Goal: Transaction & Acquisition: Book appointment/travel/reservation

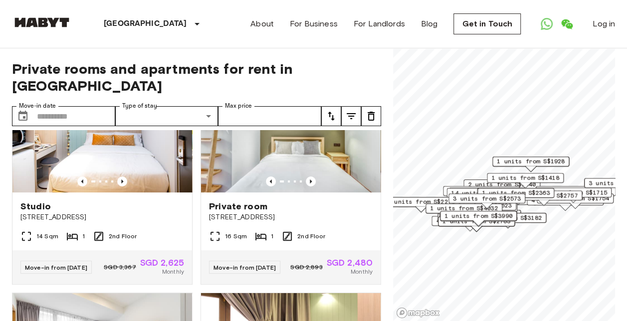
drag, startPoint x: 494, startPoint y: 203, endPoint x: 493, endPoint y: 231, distance: 28.5
click at [493, 231] on div "1 units from S$2783" at bounding box center [476, 224] width 77 height 15
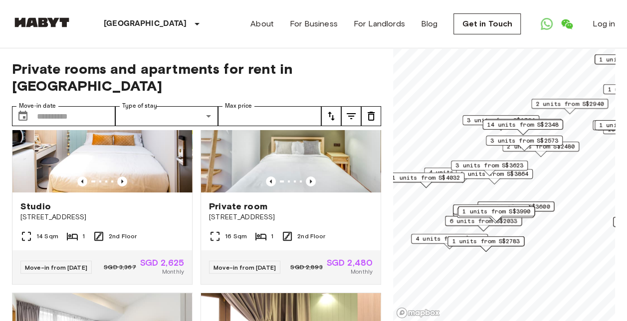
click at [510, 221] on div "1 units from S$3990" at bounding box center [496, 214] width 77 height 15
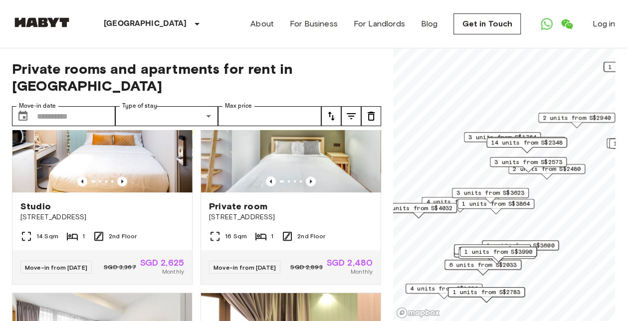
click at [504, 264] on div "1 units from S$2484" at bounding box center [497, 256] width 77 height 15
click at [465, 261] on div "1 units from S$3990" at bounding box center [498, 254] width 77 height 15
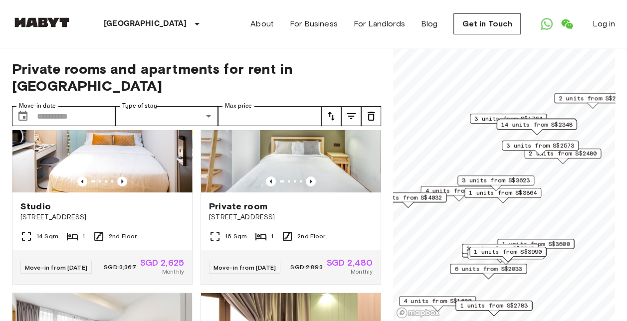
click at [465, 261] on div "2 units from S$3623" at bounding box center [500, 254] width 77 height 15
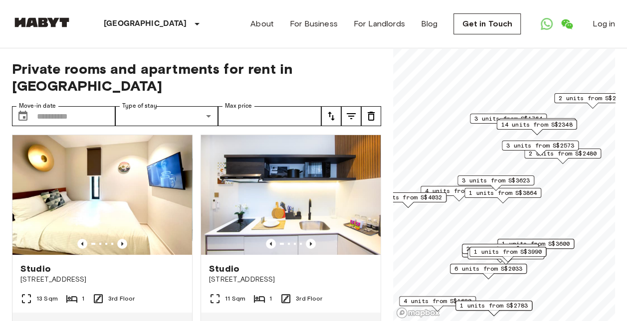
scroll to position [224, 0]
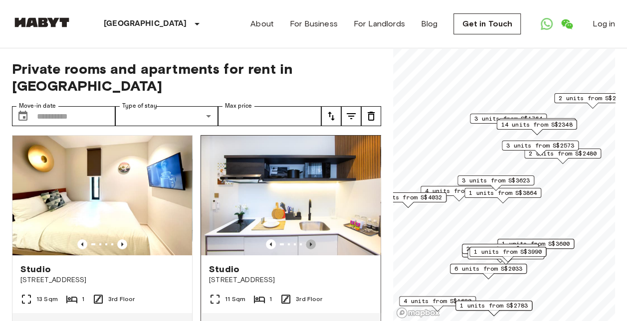
click at [307, 239] on icon "Previous image" at bounding box center [311, 244] width 10 height 10
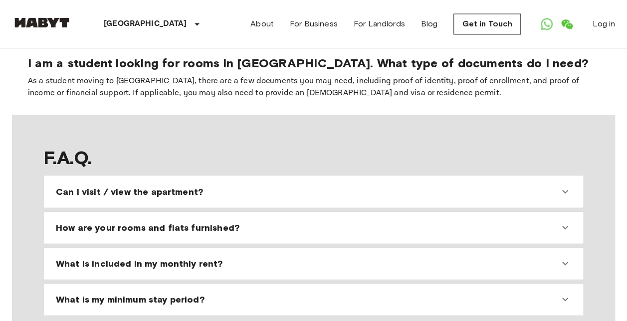
scroll to position [862, 0]
click at [122, 185] on span "Can I visit / view the apartment?" at bounding box center [129, 191] width 147 height 12
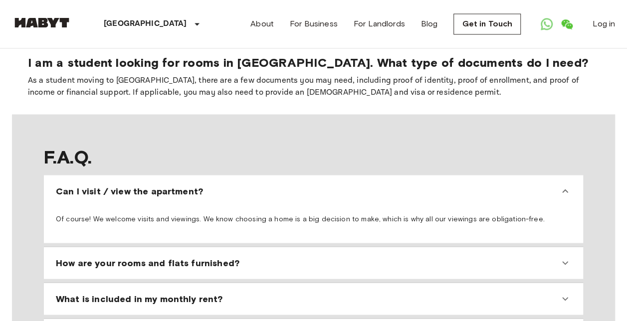
click at [122, 185] on span "Can I visit / view the apartment?" at bounding box center [129, 191] width 147 height 12
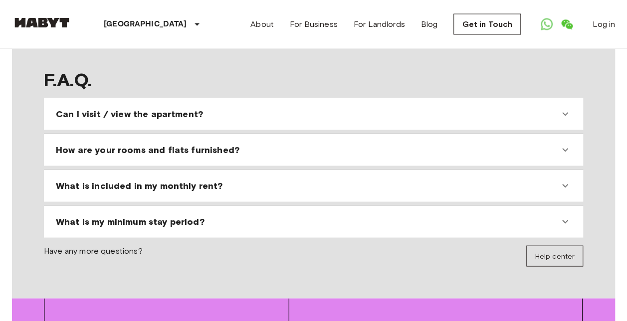
scroll to position [943, 0]
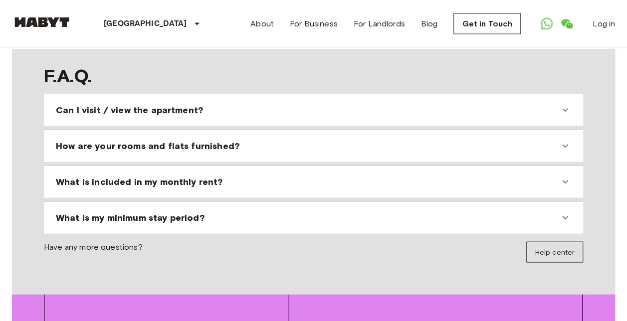
click at [122, 212] on span "What is my minimum stay period?" at bounding box center [130, 218] width 149 height 12
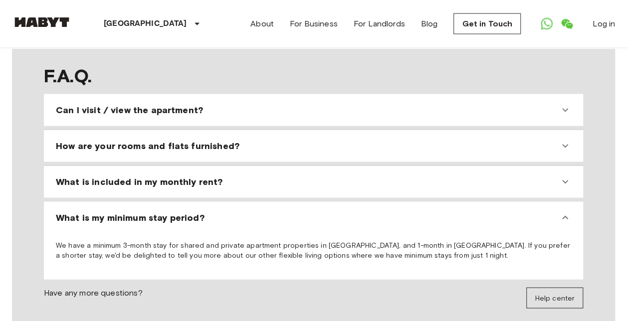
click at [122, 212] on span "What is my minimum stay period?" at bounding box center [130, 218] width 149 height 12
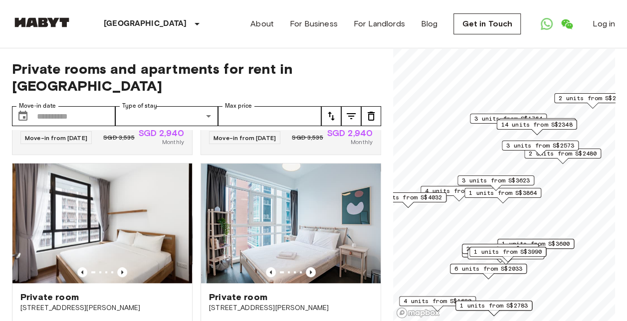
scroll to position [416, 0]
click at [460, 270] on span "6 units from S$2033" at bounding box center [489, 268] width 68 height 9
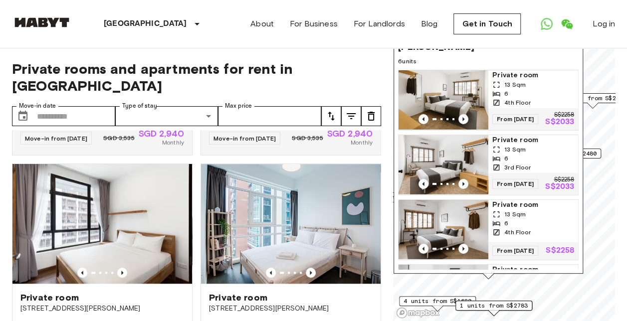
click at [509, 74] on span "Private room" at bounding box center [533, 75] width 82 height 10
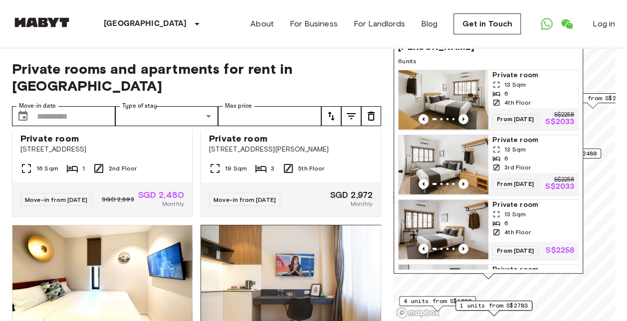
scroll to position [133, 0]
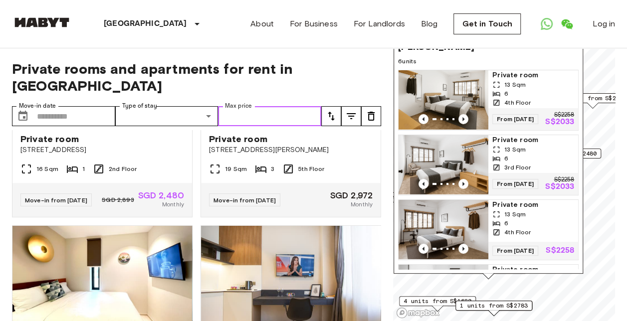
click at [277, 106] on input "Max price" at bounding box center [269, 116] width 103 height 20
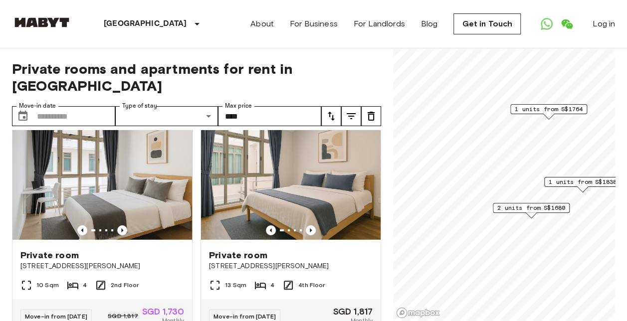
scroll to position [16, 0]
click at [121, 226] on icon "Previous image" at bounding box center [122, 231] width 10 height 10
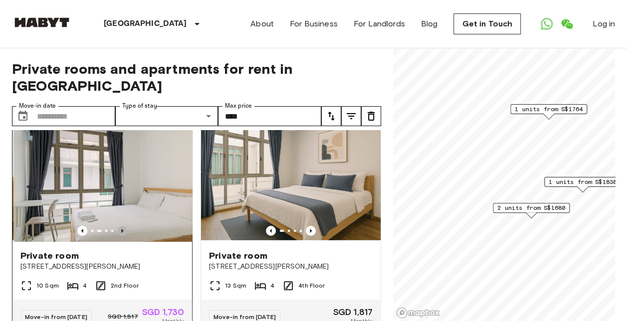
click at [121, 226] on icon "Previous image" at bounding box center [122, 231] width 10 height 10
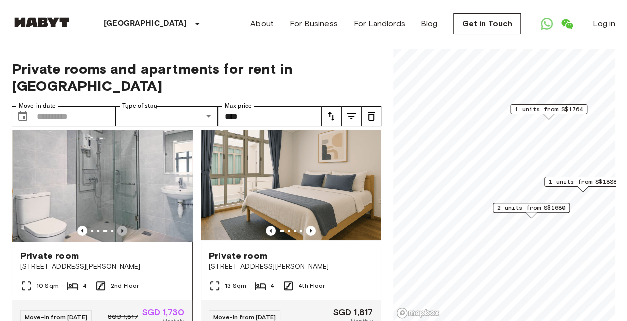
click at [121, 226] on icon "Previous image" at bounding box center [122, 231] width 10 height 10
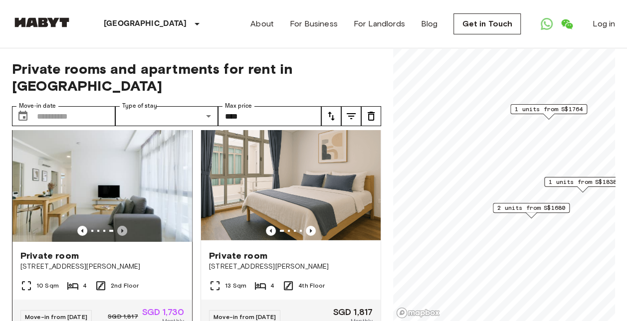
click at [121, 226] on icon "Previous image" at bounding box center [122, 231] width 10 height 10
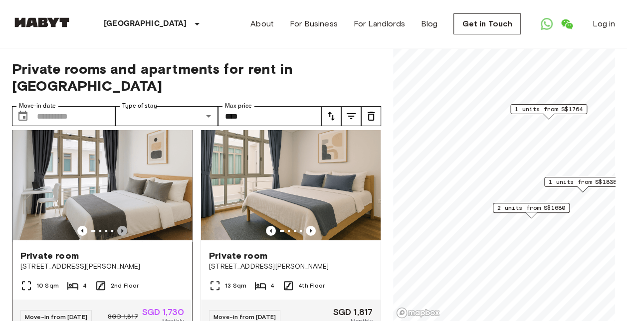
click at [121, 226] on icon "Previous image" at bounding box center [122, 231] width 10 height 10
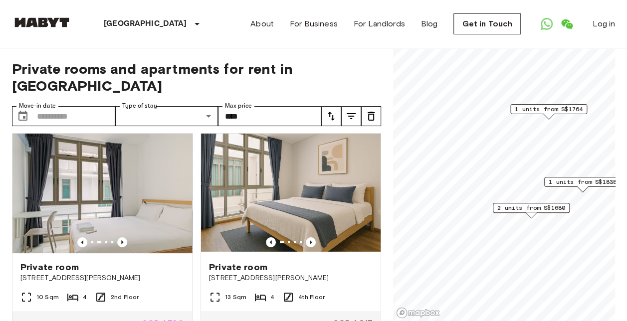
scroll to position [0, 0]
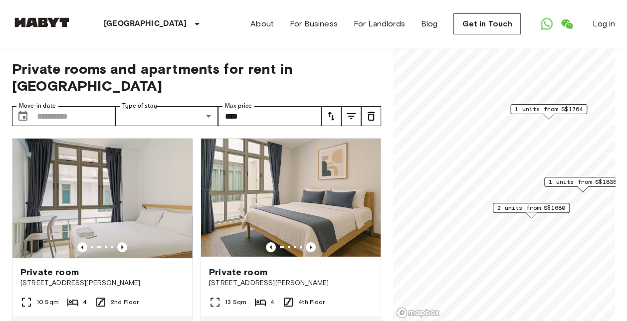
click at [334, 112] on icon "tune" at bounding box center [331, 116] width 7 height 9
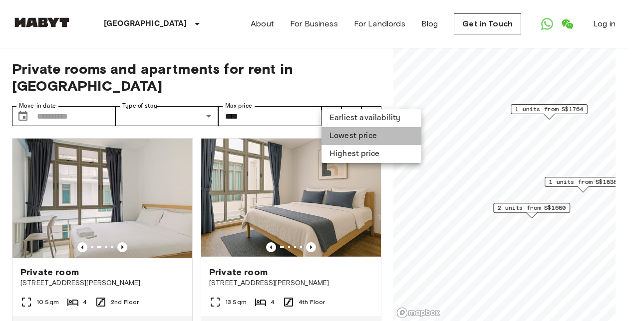
click at [340, 140] on li "Lowest price" at bounding box center [371, 136] width 100 height 18
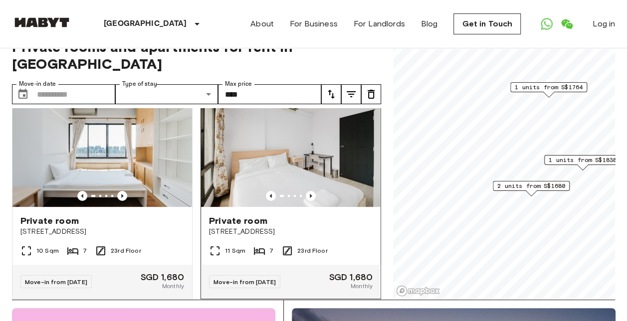
scroll to position [30, 0]
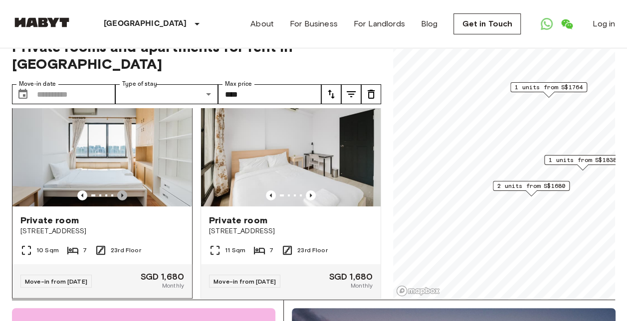
click at [123, 191] on icon "Previous image" at bounding box center [122, 196] width 10 height 10
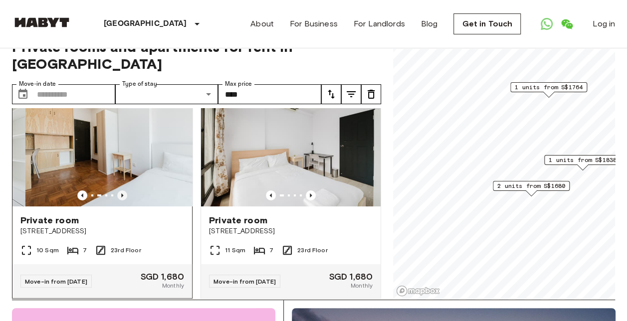
click at [123, 191] on icon "Previous image" at bounding box center [122, 196] width 10 height 10
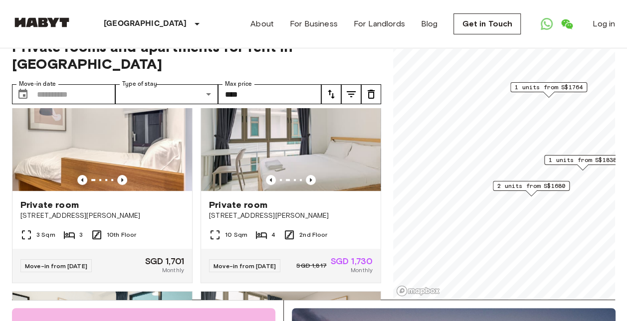
scroll to position [265, 0]
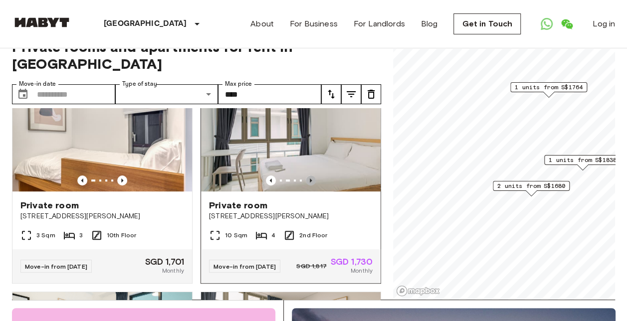
click at [306, 176] on icon "Previous image" at bounding box center [311, 181] width 10 height 10
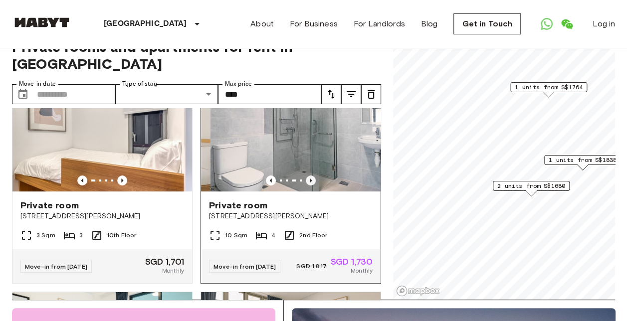
click at [306, 176] on icon "Previous image" at bounding box center [311, 181] width 10 height 10
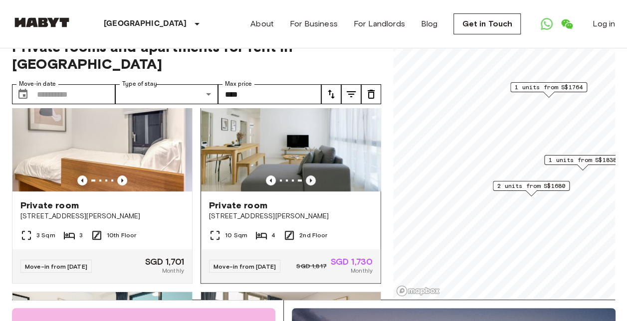
click at [306, 176] on icon "Previous image" at bounding box center [311, 181] width 10 height 10
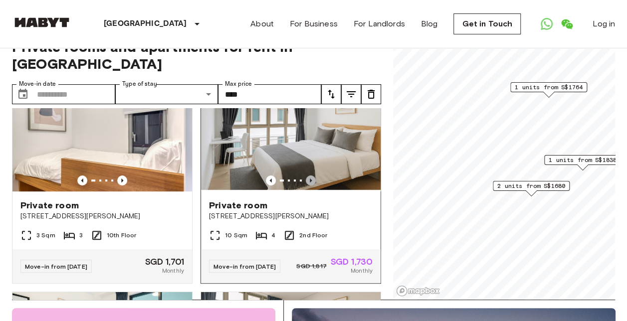
click at [306, 176] on icon "Previous image" at bounding box center [311, 181] width 10 height 10
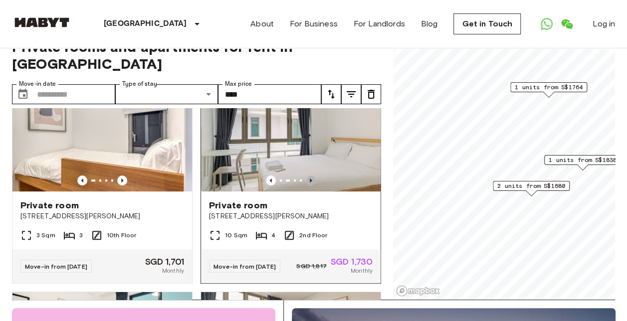
click at [306, 176] on icon "Previous image" at bounding box center [311, 181] width 10 height 10
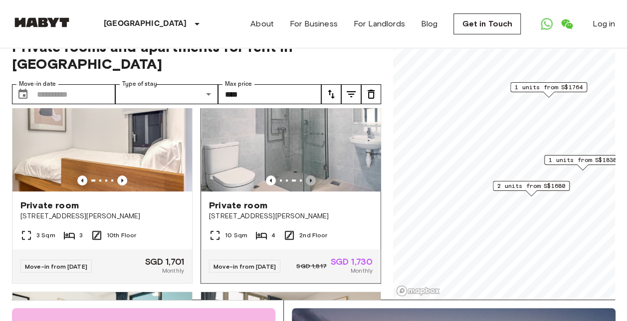
click at [306, 176] on icon "Previous image" at bounding box center [311, 181] width 10 height 10
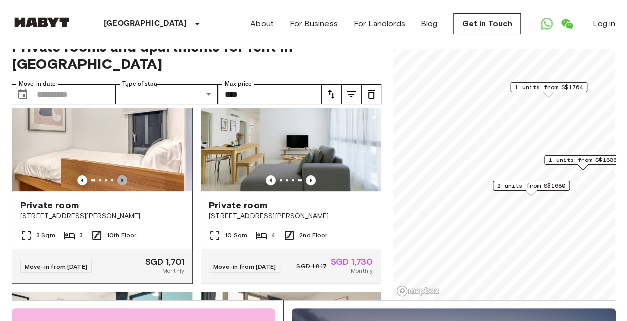
click at [120, 176] on icon "Previous image" at bounding box center [122, 181] width 10 height 10
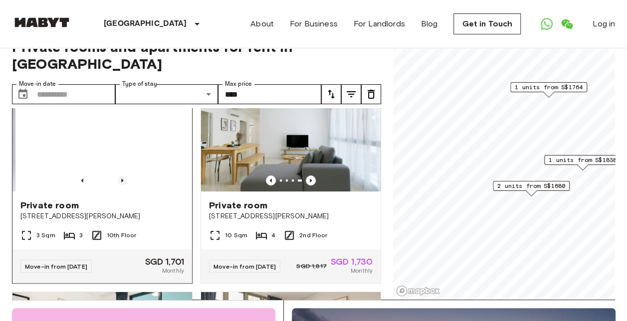
click at [120, 176] on icon "Previous image" at bounding box center [122, 181] width 10 height 10
click at [82, 176] on icon "Previous image" at bounding box center [82, 181] width 10 height 10
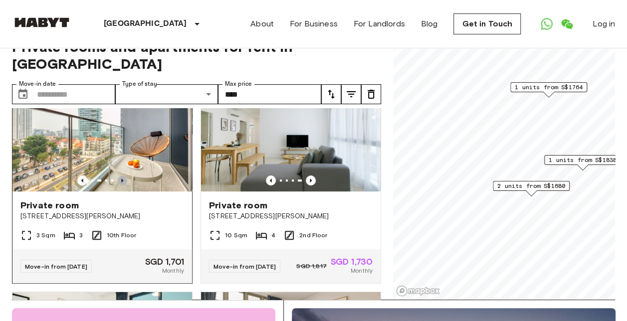
click at [119, 176] on icon "Previous image" at bounding box center [122, 181] width 10 height 10
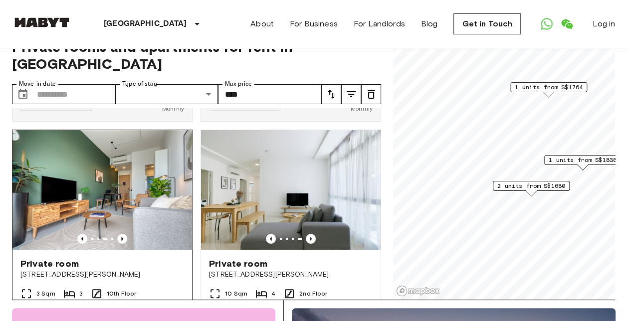
scroll to position [207, 0]
click at [121, 235] on icon "Previous image" at bounding box center [122, 240] width 10 height 10
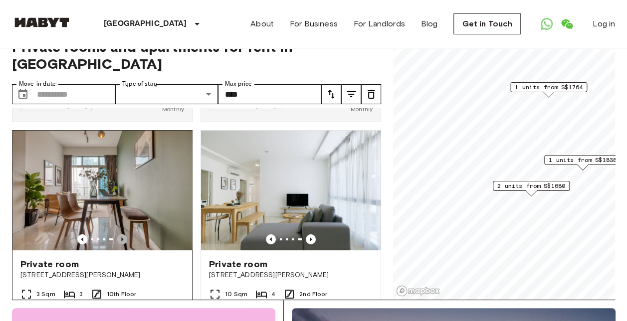
click at [121, 235] on icon "Previous image" at bounding box center [122, 240] width 10 height 10
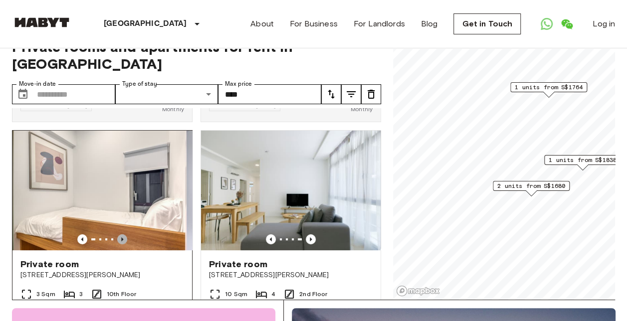
click at [121, 235] on icon "Previous image" at bounding box center [122, 240] width 10 height 10
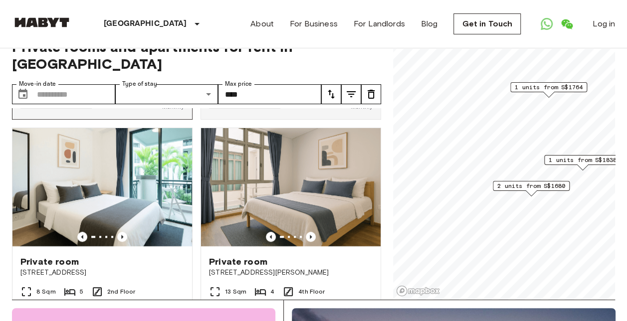
scroll to position [448, 0]
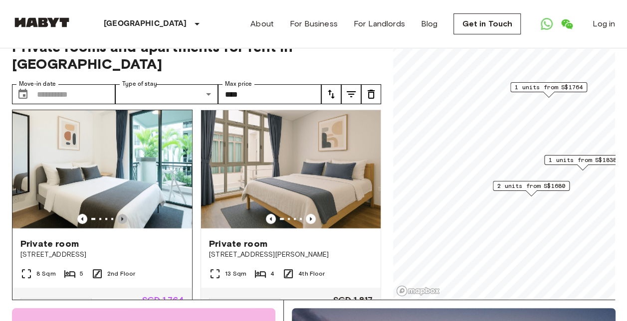
click at [119, 214] on icon "Previous image" at bounding box center [122, 219] width 10 height 10
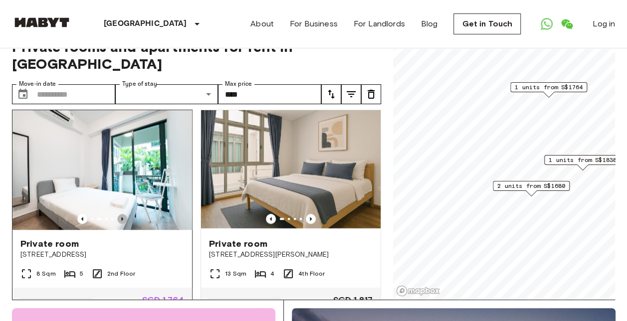
click at [119, 214] on icon "Previous image" at bounding box center [122, 219] width 10 height 10
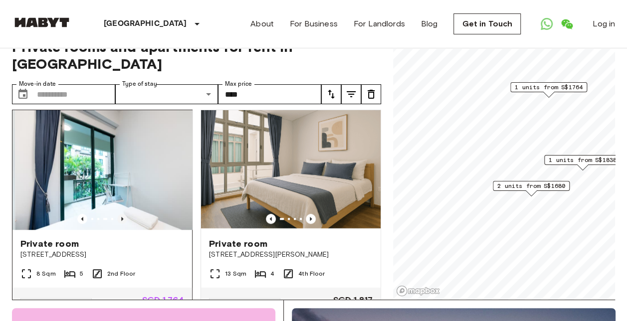
click at [119, 214] on icon "Previous image" at bounding box center [122, 219] width 10 height 10
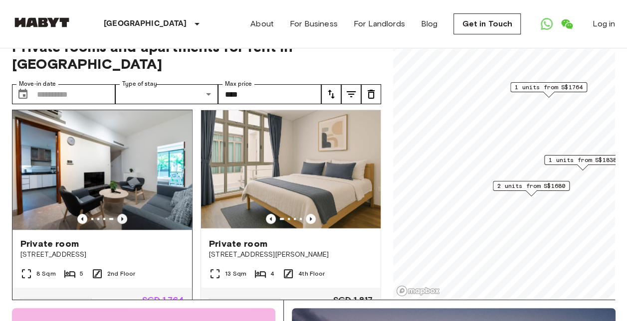
click at [119, 214] on icon "Previous image" at bounding box center [122, 219] width 10 height 10
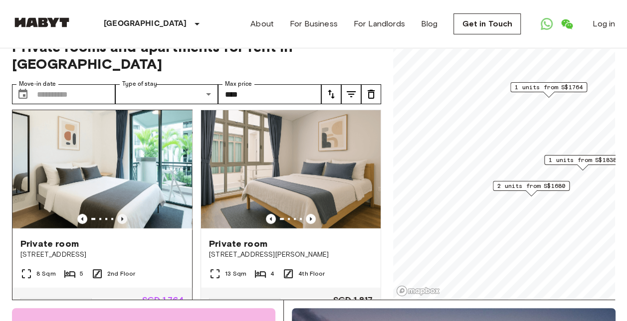
click at [119, 214] on icon "Previous image" at bounding box center [122, 219] width 10 height 10
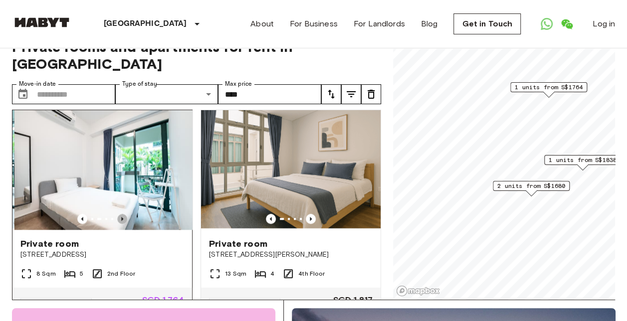
click at [119, 214] on icon "Previous image" at bounding box center [122, 219] width 10 height 10
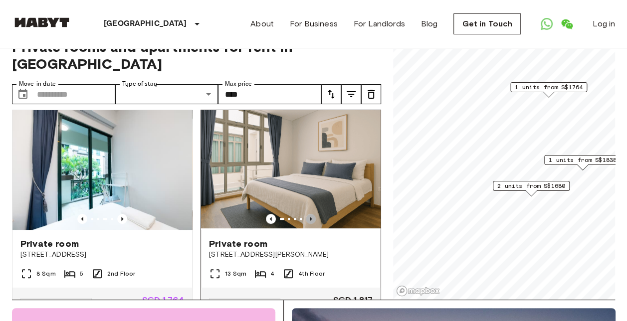
click at [308, 214] on icon "Previous image" at bounding box center [311, 219] width 10 height 10
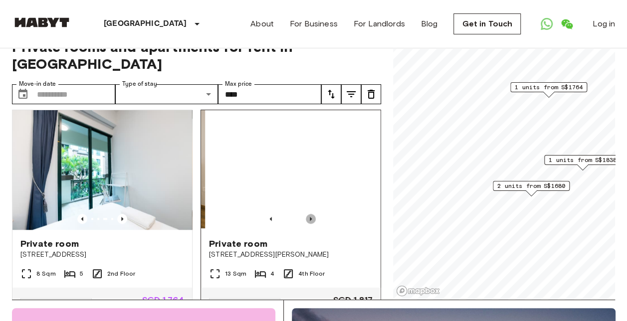
click at [308, 214] on icon "Previous image" at bounding box center [311, 219] width 10 height 10
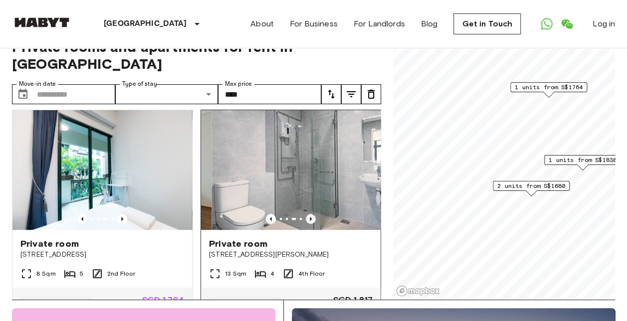
click at [308, 214] on icon "Previous image" at bounding box center [311, 219] width 10 height 10
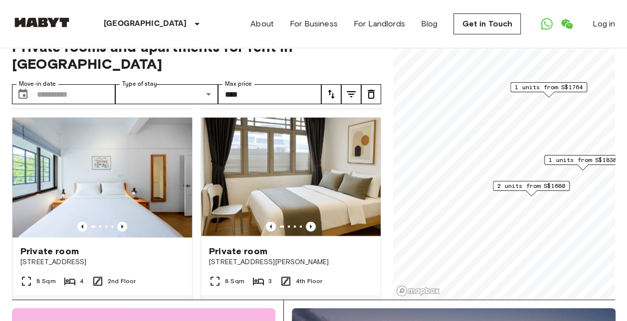
scroll to position [882, 0]
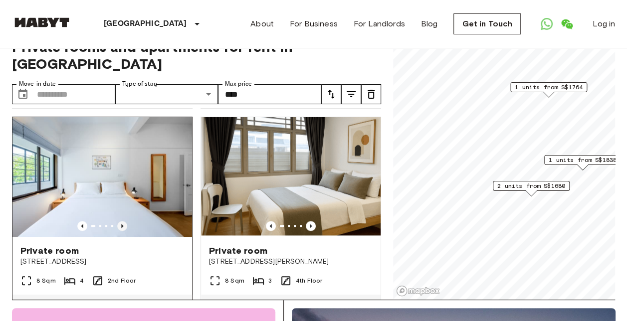
click at [118, 231] on icon "Previous image" at bounding box center [122, 226] width 10 height 10
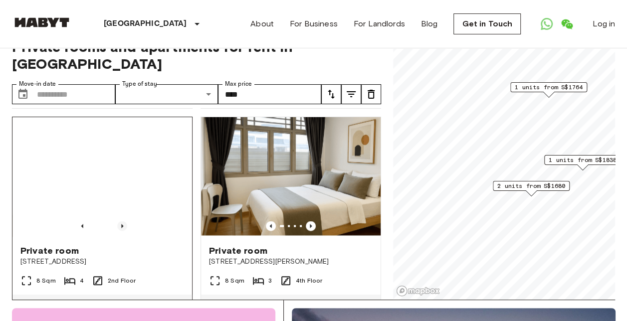
click at [118, 231] on icon "Previous image" at bounding box center [122, 226] width 10 height 10
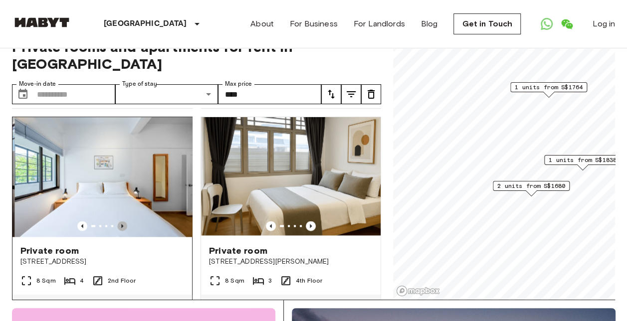
click at [118, 231] on icon "Previous image" at bounding box center [122, 226] width 10 height 10
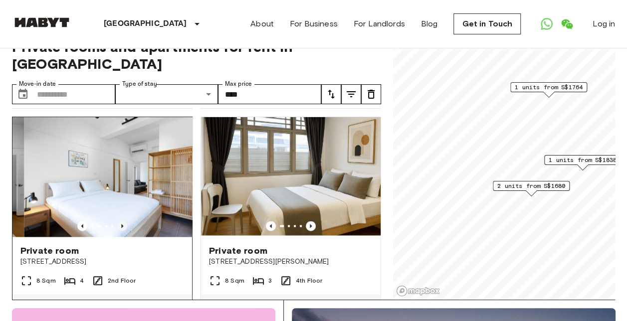
click at [118, 231] on icon "Previous image" at bounding box center [122, 226] width 10 height 10
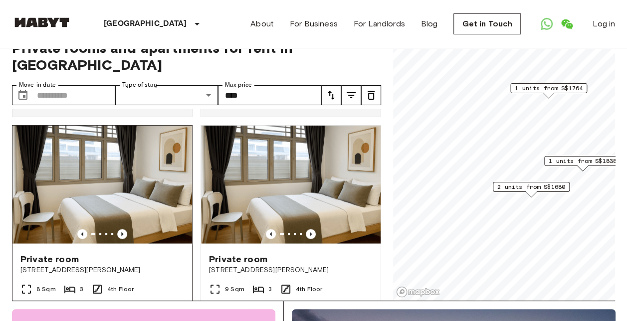
scroll to position [1094, 0]
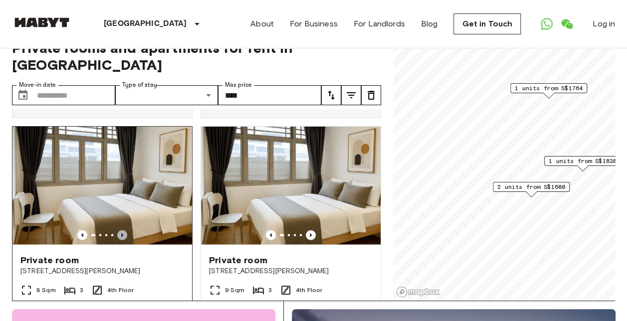
click at [124, 240] on icon "Previous image" at bounding box center [122, 236] width 10 height 10
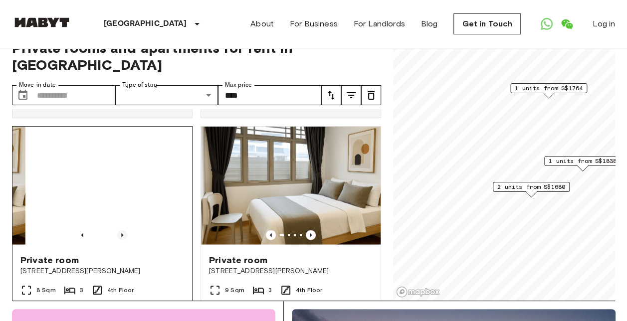
click at [124, 240] on icon "Previous image" at bounding box center [122, 236] width 10 height 10
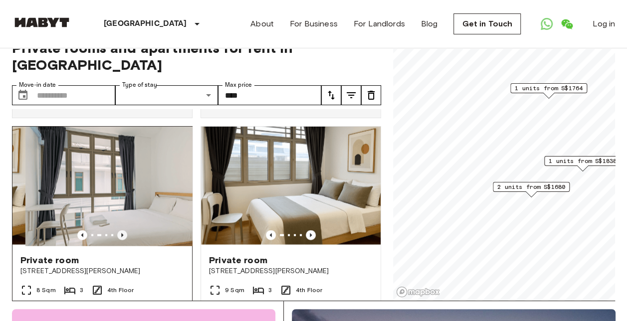
click at [124, 240] on icon "Previous image" at bounding box center [122, 236] width 10 height 10
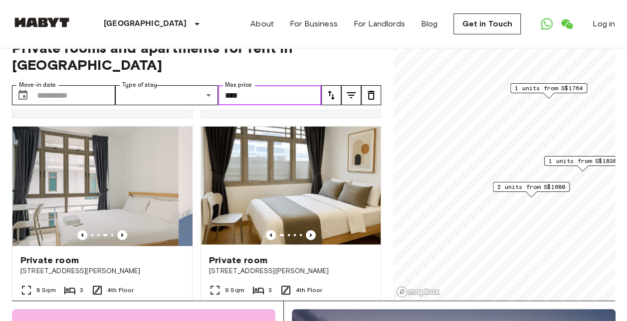
click at [187, 85] on div "Move-in date ​ Move-in date Type of stay ​ Share Type Max price **** Max price" at bounding box center [166, 95] width 309 height 20
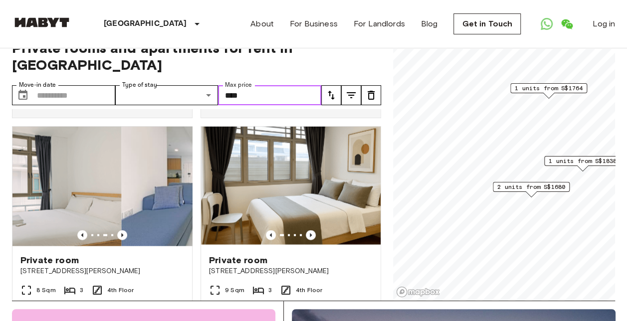
click at [260, 85] on input "****" at bounding box center [269, 95] width 103 height 20
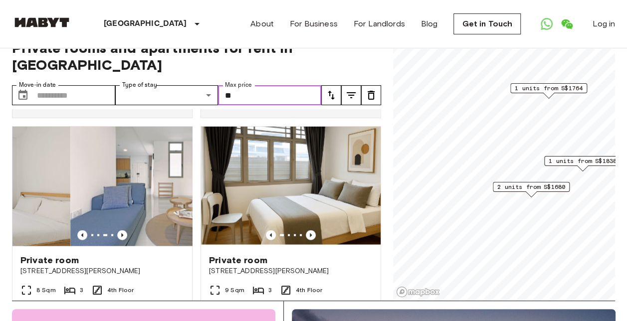
type input "*"
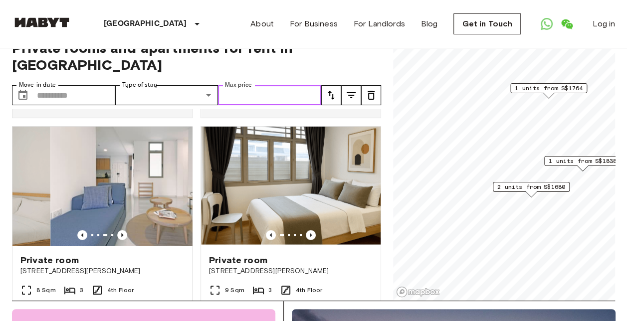
type input "*"
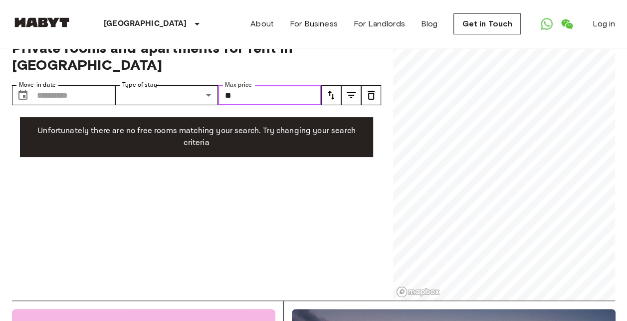
type input "*"
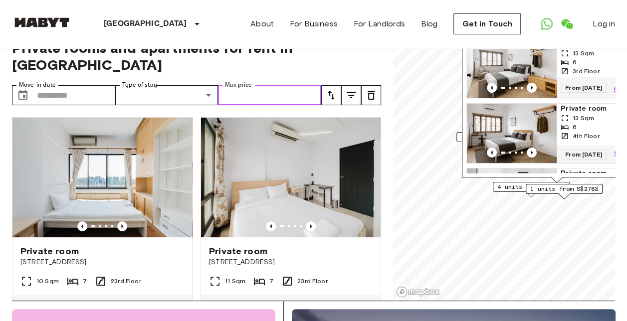
type input "*"
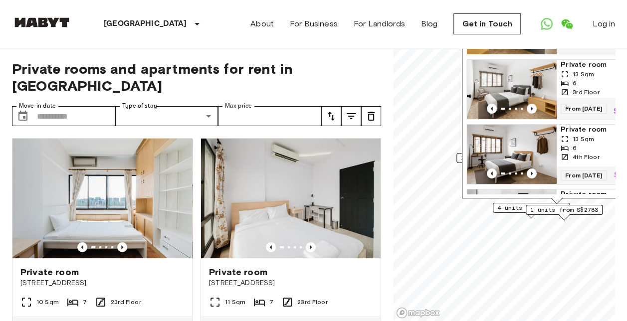
click at [353, 110] on icon "tune" at bounding box center [351, 116] width 12 height 12
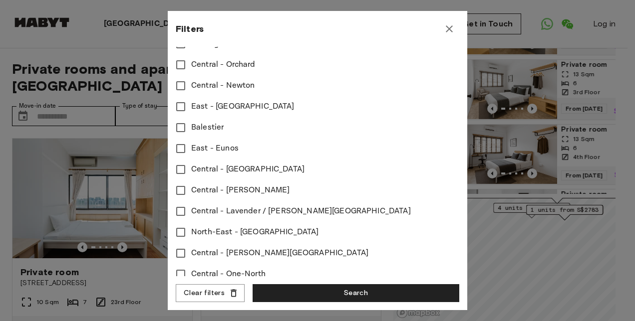
scroll to position [314, 0]
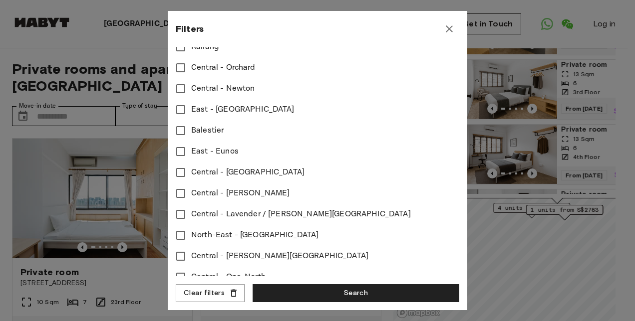
click at [256, 190] on span "Central - Tiong Bahru" at bounding box center [240, 194] width 98 height 12
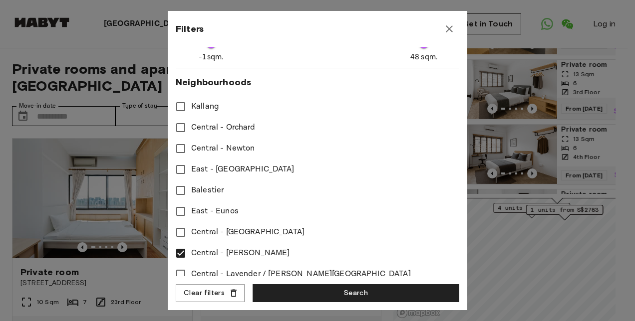
scroll to position [251, 0]
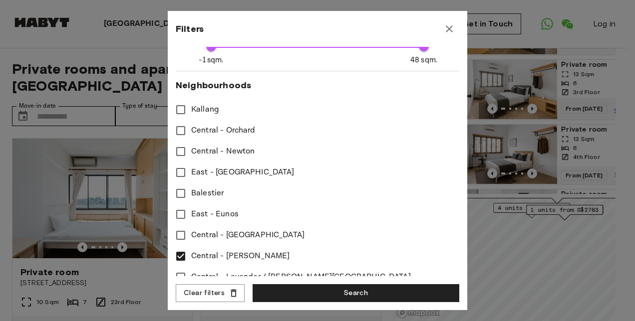
click at [246, 134] on span "Central - Orchard" at bounding box center [223, 131] width 64 height 12
click at [247, 153] on span "Central - Newton" at bounding box center [222, 152] width 63 height 12
click at [243, 152] on span "Central - Newton" at bounding box center [222, 152] width 63 height 12
type input "****"
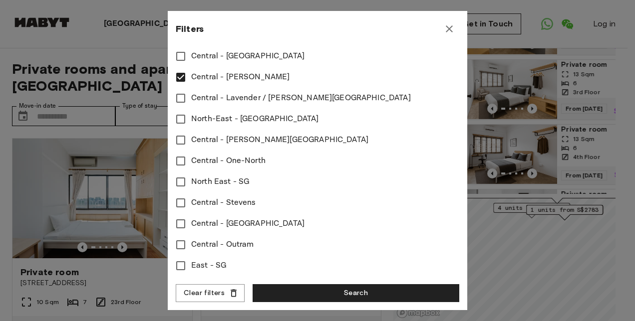
scroll to position [438, 0]
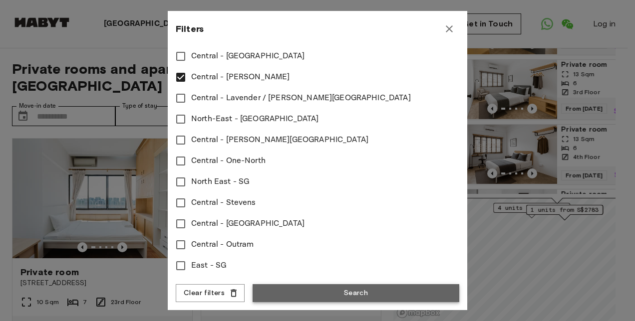
click at [294, 290] on button "Search" at bounding box center [355, 293] width 207 height 18
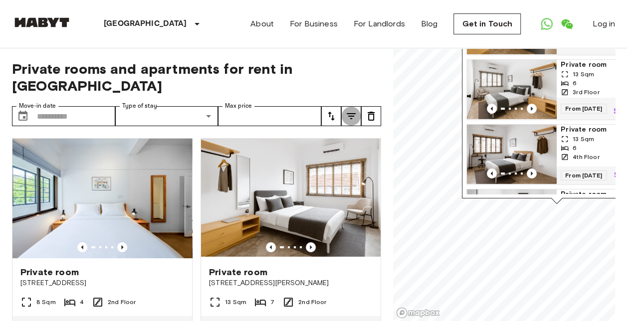
click at [353, 110] on icon "tune" at bounding box center [351, 116] width 12 height 12
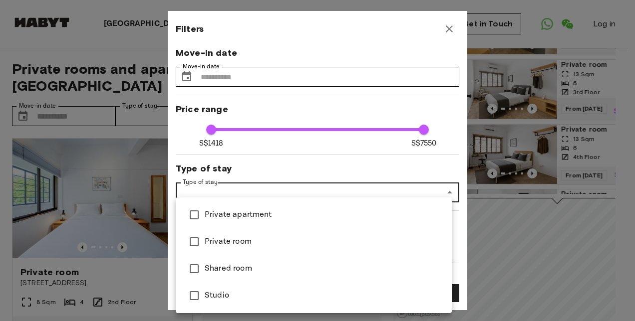
click at [335, 188] on div at bounding box center [317, 160] width 635 height 321
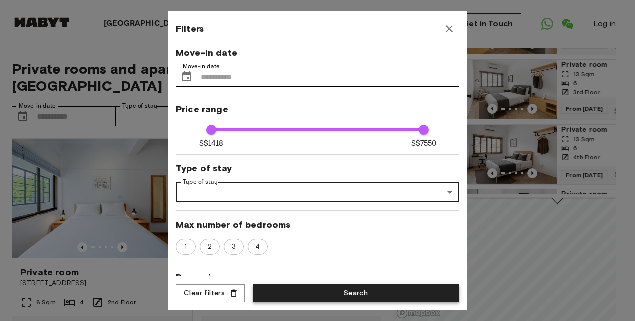
click at [325, 293] on button "Search" at bounding box center [355, 293] width 207 height 18
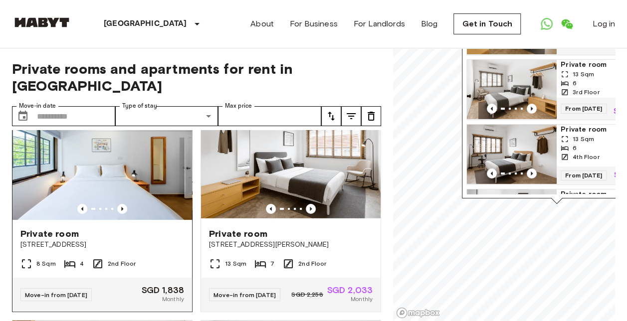
scroll to position [39, 0]
click at [124, 204] on icon "Previous image" at bounding box center [122, 209] width 10 height 10
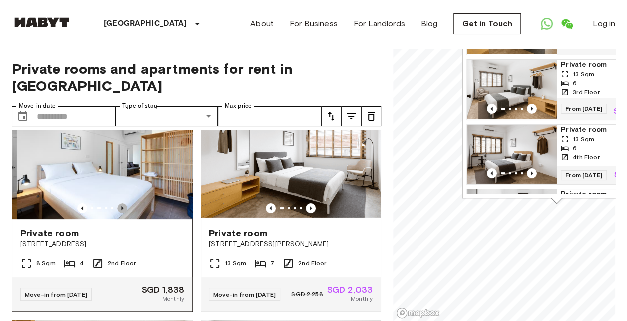
click at [124, 204] on icon "Previous image" at bounding box center [122, 209] width 10 height 10
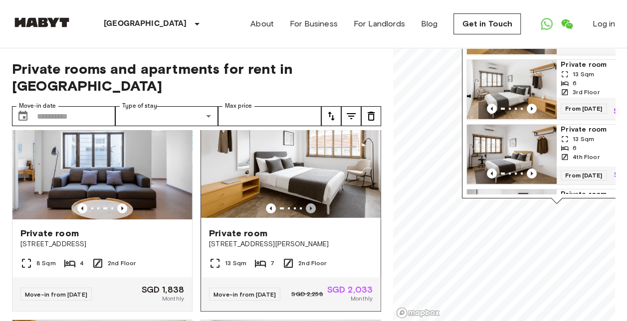
click at [310, 207] on icon "Previous image" at bounding box center [311, 209] width 2 height 4
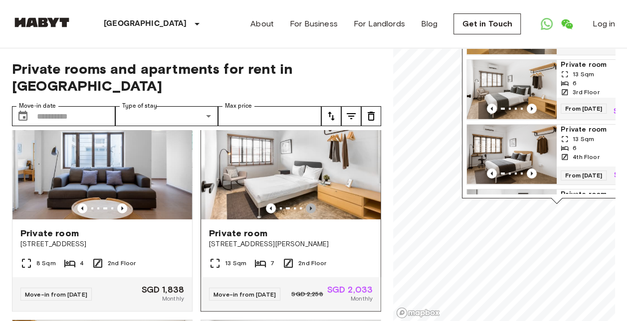
click at [310, 207] on icon "Previous image" at bounding box center [311, 209] width 2 height 4
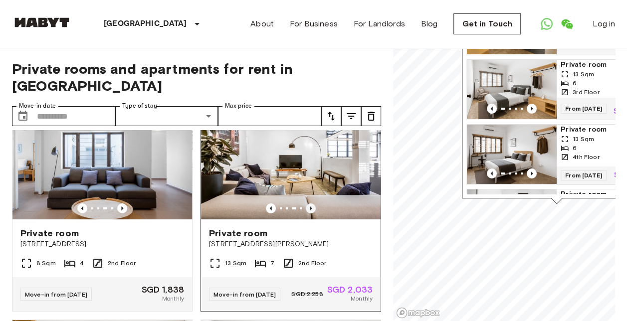
click at [310, 207] on icon "Previous image" at bounding box center [311, 209] width 2 height 4
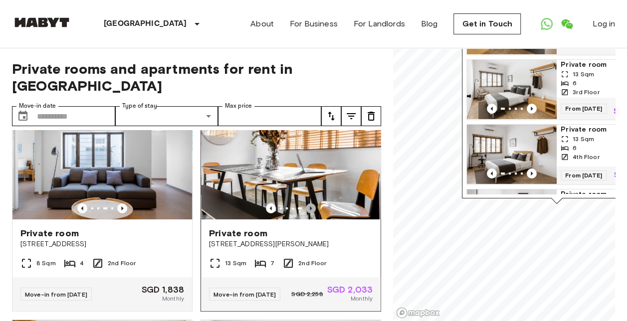
click at [310, 207] on icon "Previous image" at bounding box center [311, 209] width 2 height 4
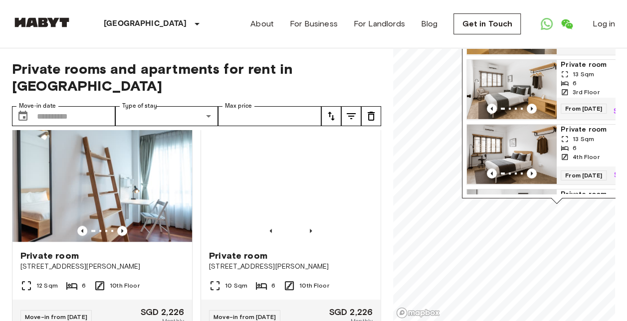
scroll to position [459, 0]
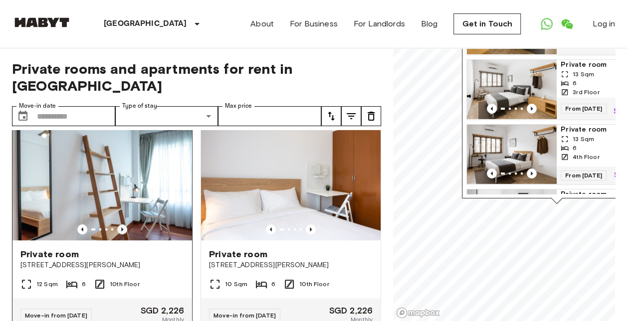
click at [121, 231] on icon "Previous image" at bounding box center [122, 230] width 10 height 10
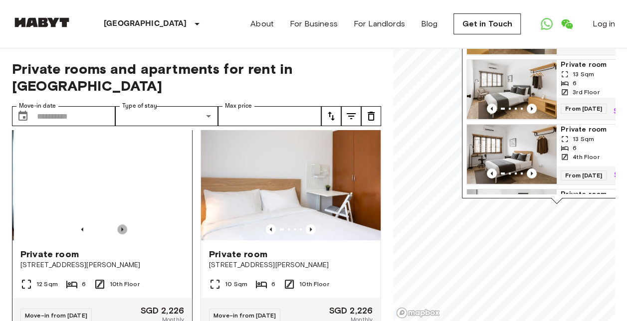
click at [121, 231] on icon "Previous image" at bounding box center [122, 230] width 10 height 10
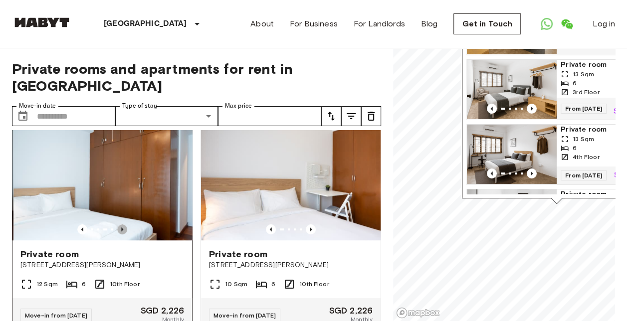
click at [121, 231] on icon "Previous image" at bounding box center [122, 230] width 10 height 10
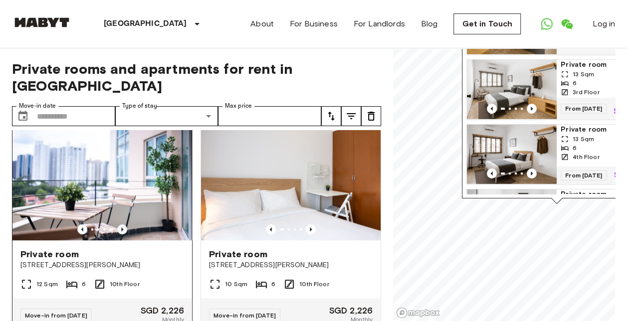
click at [121, 231] on icon "Previous image" at bounding box center [122, 230] width 10 height 10
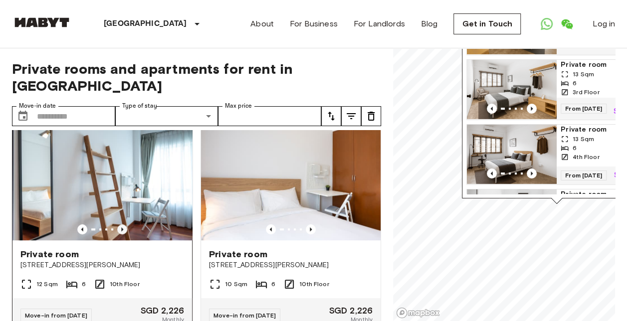
click at [121, 231] on icon "Previous image" at bounding box center [122, 230] width 10 height 10
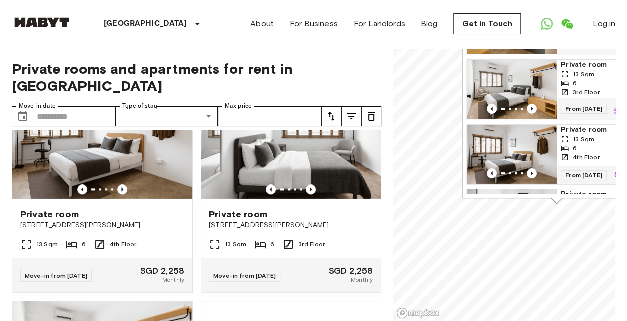
scroll to position [721, 0]
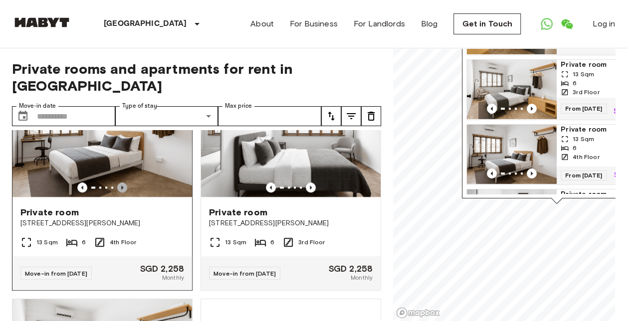
click at [121, 190] on icon "Previous image" at bounding box center [122, 188] width 2 height 4
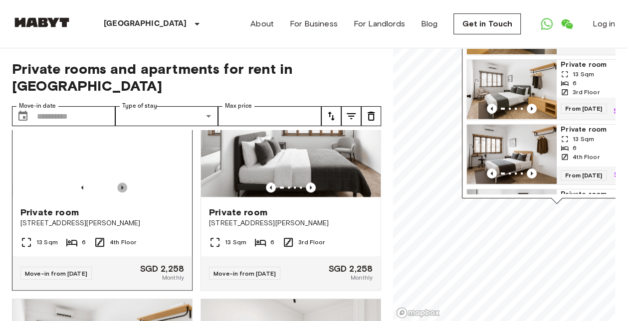
click at [121, 190] on icon "Previous image" at bounding box center [122, 188] width 2 height 4
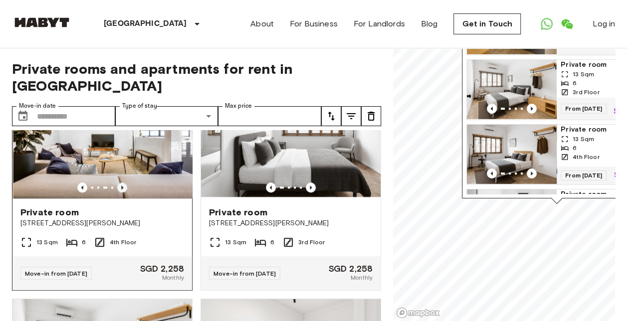
click at [121, 190] on icon "Previous image" at bounding box center [122, 188] width 2 height 4
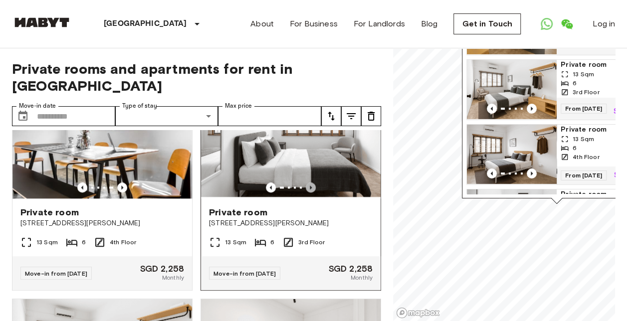
click at [308, 193] on icon "Previous image" at bounding box center [311, 188] width 10 height 10
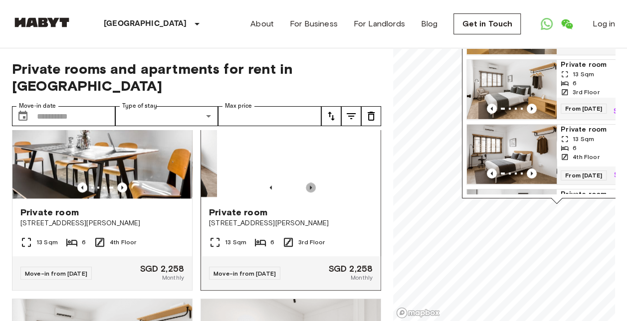
click at [308, 193] on icon "Previous image" at bounding box center [311, 188] width 10 height 10
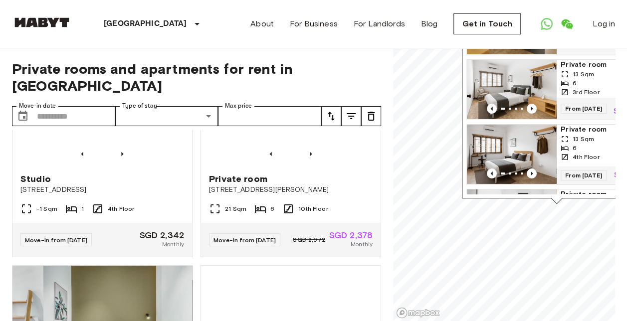
scroll to position [1640, 0]
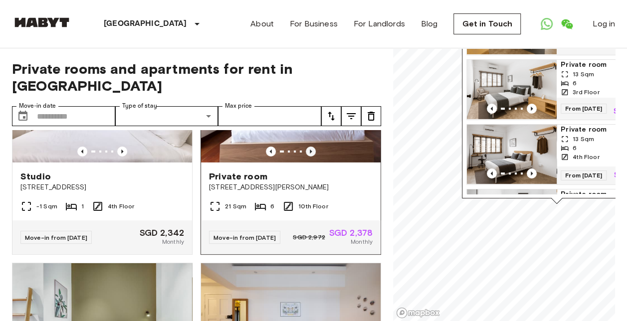
click at [310, 154] on icon "Previous image" at bounding box center [311, 152] width 2 height 4
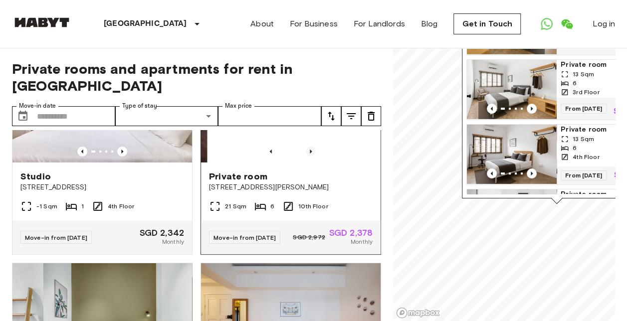
click at [310, 154] on icon "Previous image" at bounding box center [311, 152] width 2 height 4
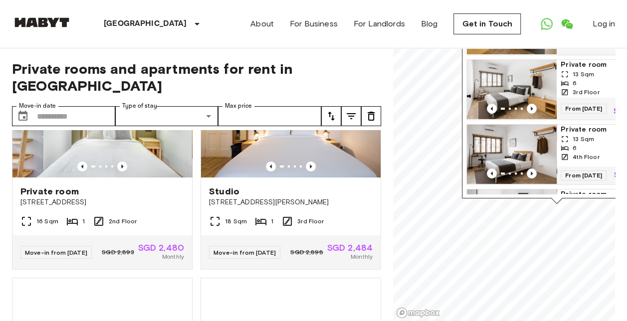
scroll to position [1848, 0]
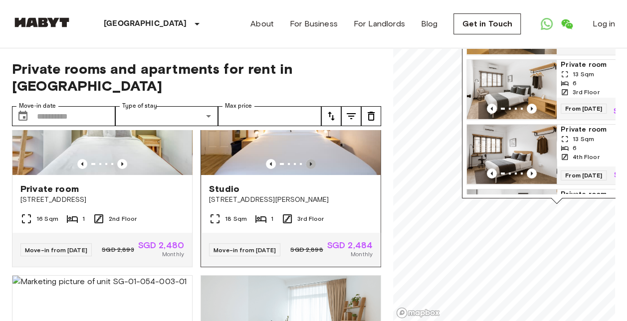
click at [309, 169] on icon "Previous image" at bounding box center [311, 164] width 10 height 10
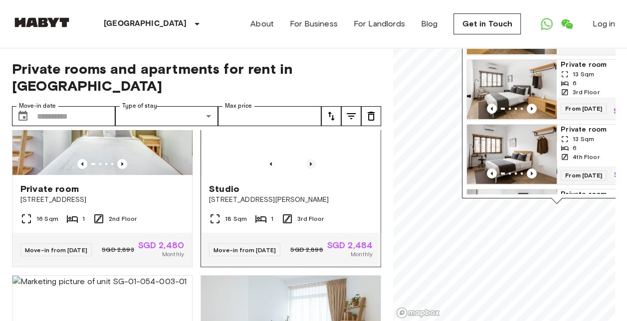
click at [308, 169] on icon "Previous image" at bounding box center [311, 164] width 10 height 10
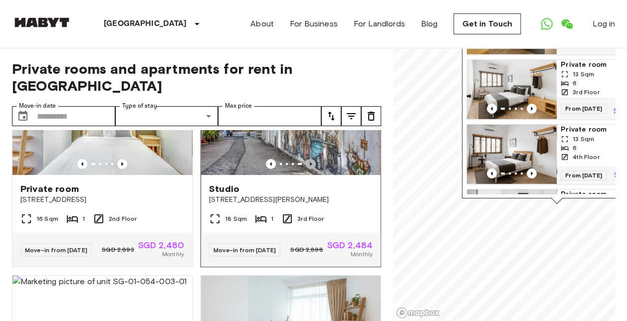
click at [308, 169] on icon "Previous image" at bounding box center [311, 164] width 10 height 10
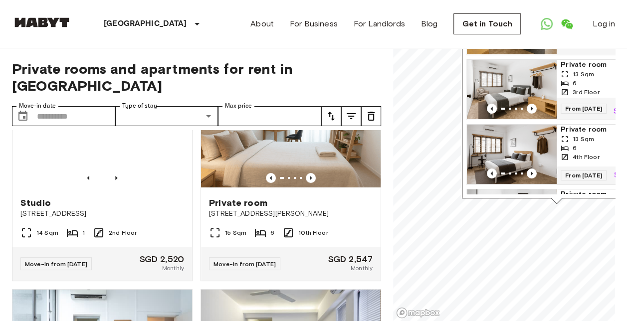
scroll to position [2108, 0]
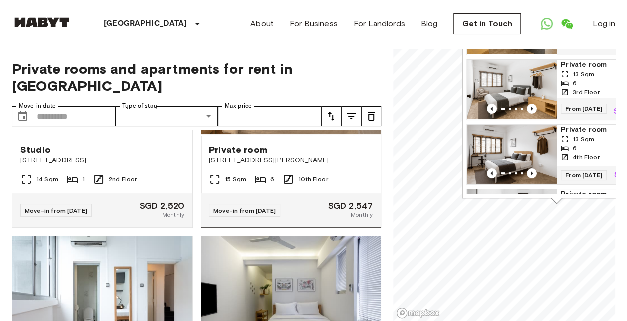
click at [306, 130] on icon "Previous image" at bounding box center [311, 125] width 10 height 10
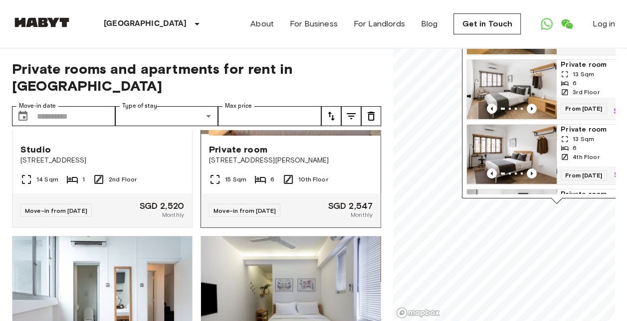
click at [306, 130] on icon "Previous image" at bounding box center [311, 125] width 10 height 10
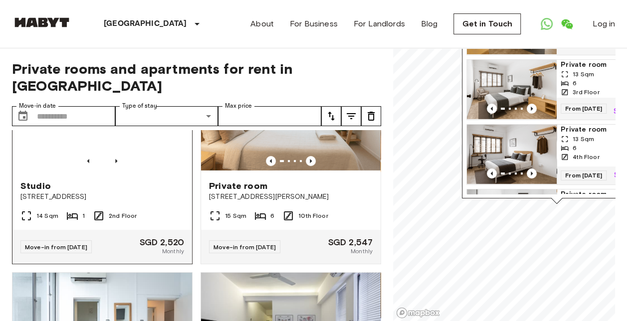
scroll to position [2069, 0]
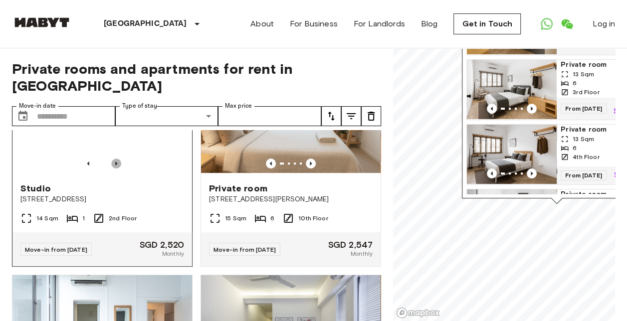
click at [118, 169] on icon "Previous image" at bounding box center [116, 164] width 10 height 10
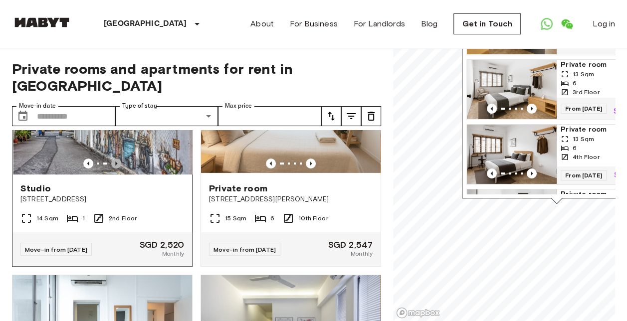
click at [118, 169] on icon "Previous image" at bounding box center [116, 164] width 10 height 10
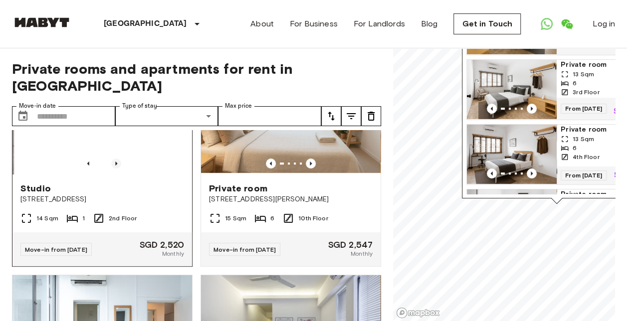
click at [118, 169] on icon "Previous image" at bounding box center [116, 164] width 10 height 10
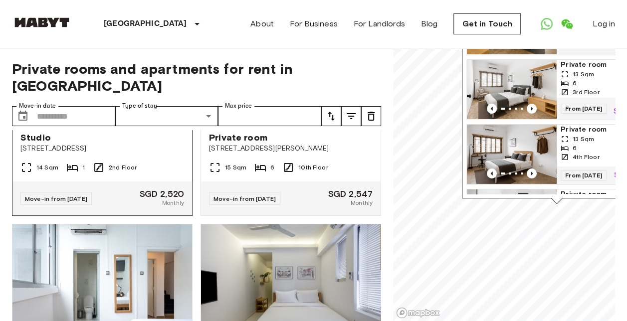
scroll to position [2120, 0]
click at [306, 117] on icon "Previous image" at bounding box center [311, 112] width 10 height 10
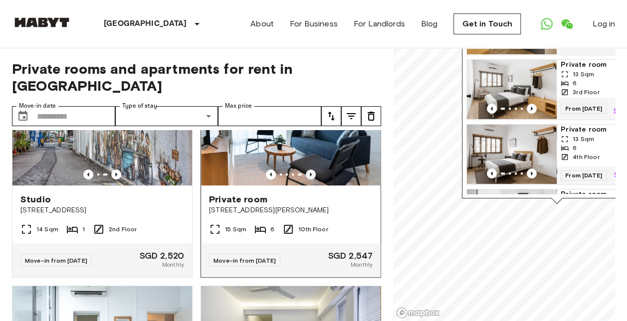
scroll to position [2057, 0]
click at [306, 180] on icon "Previous image" at bounding box center [311, 175] width 10 height 10
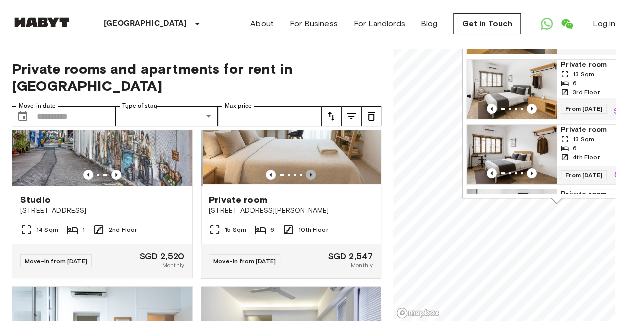
click at [306, 180] on icon "Previous image" at bounding box center [311, 175] width 10 height 10
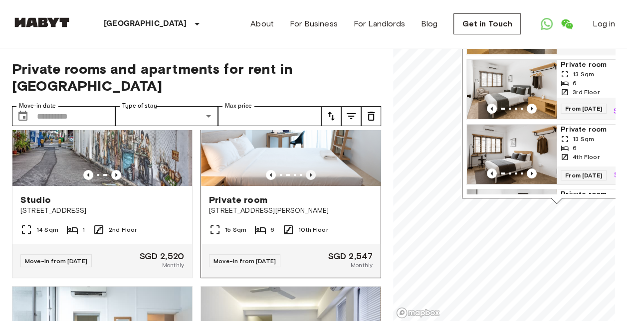
click at [306, 180] on icon "Previous image" at bounding box center [311, 175] width 10 height 10
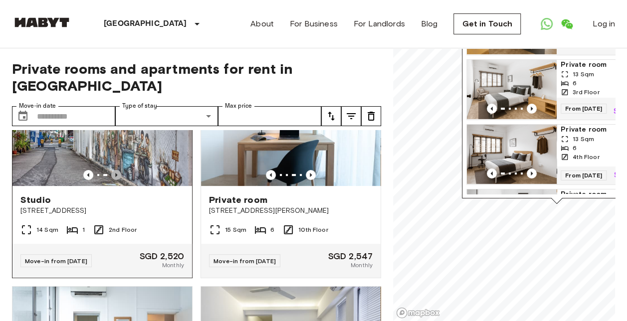
click at [115, 180] on icon "Previous image" at bounding box center [116, 175] width 10 height 10
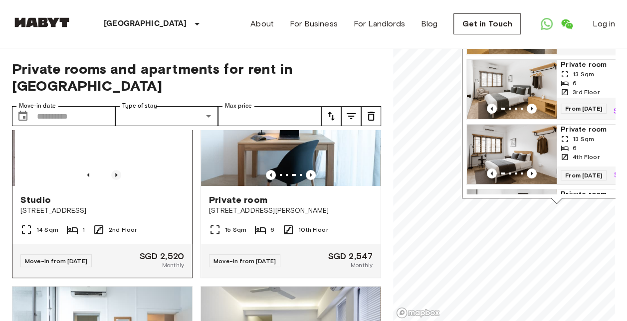
click at [115, 180] on icon "Previous image" at bounding box center [116, 175] width 10 height 10
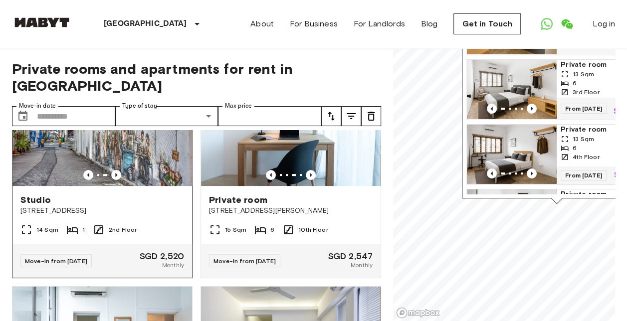
click at [37, 206] on span "Studio" at bounding box center [35, 200] width 30 height 12
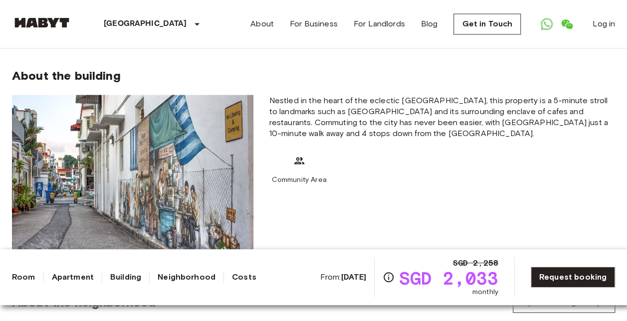
scroll to position [911, 0]
click at [323, 112] on span "Nestled in the heart of the eclectic [GEOGRAPHIC_DATA], this property is a 5-mi…" at bounding box center [442, 117] width 346 height 44
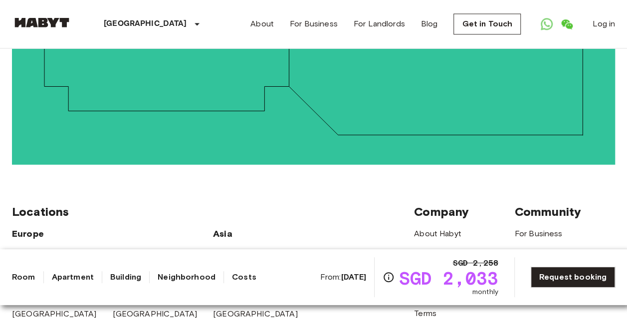
scroll to position [2600, 0]
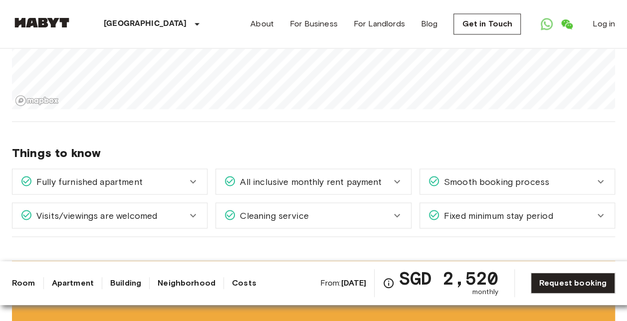
scroll to position [754, 0]
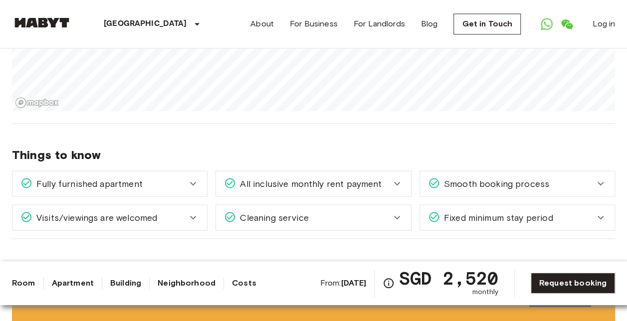
click at [325, 177] on span "All inclusive monthly rent payment" at bounding box center [309, 183] width 146 height 13
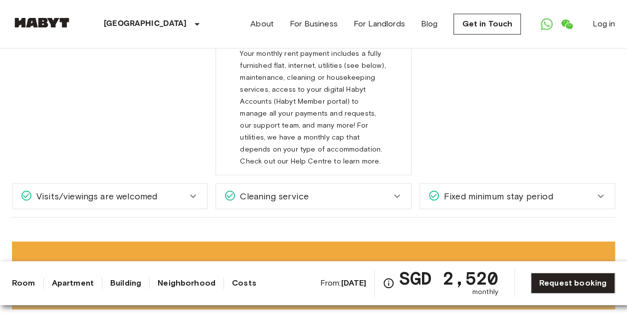
scroll to position [904, 0]
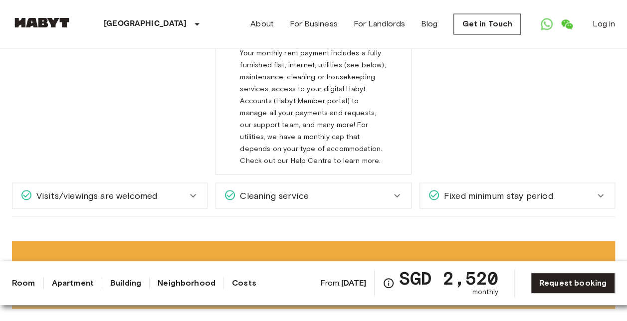
click at [325, 189] on div "Cleaning service" at bounding box center [307, 195] width 167 height 13
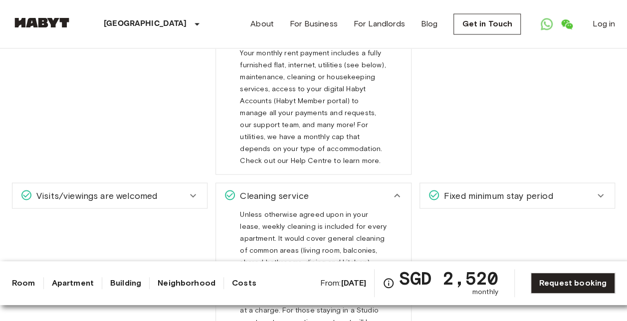
click at [432, 183] on div "Fixed minimum stay period" at bounding box center [517, 195] width 195 height 25
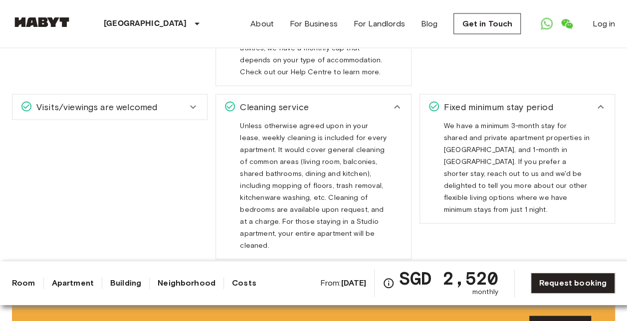
scroll to position [992, 0]
click at [432, 176] on div "We have a minimum 3-month stay for shared and private apartment properties in S…" at bounding box center [517, 171] width 195 height 104
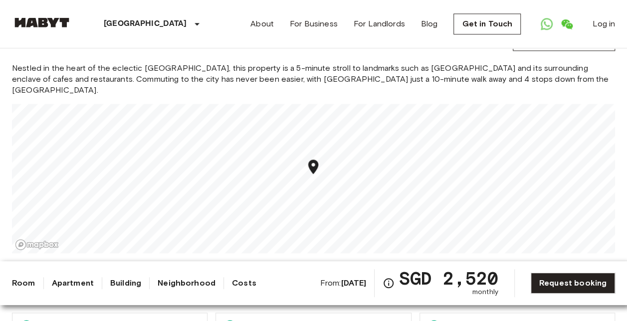
scroll to position [608, 0]
